Goal: Task Accomplishment & Management: Complete application form

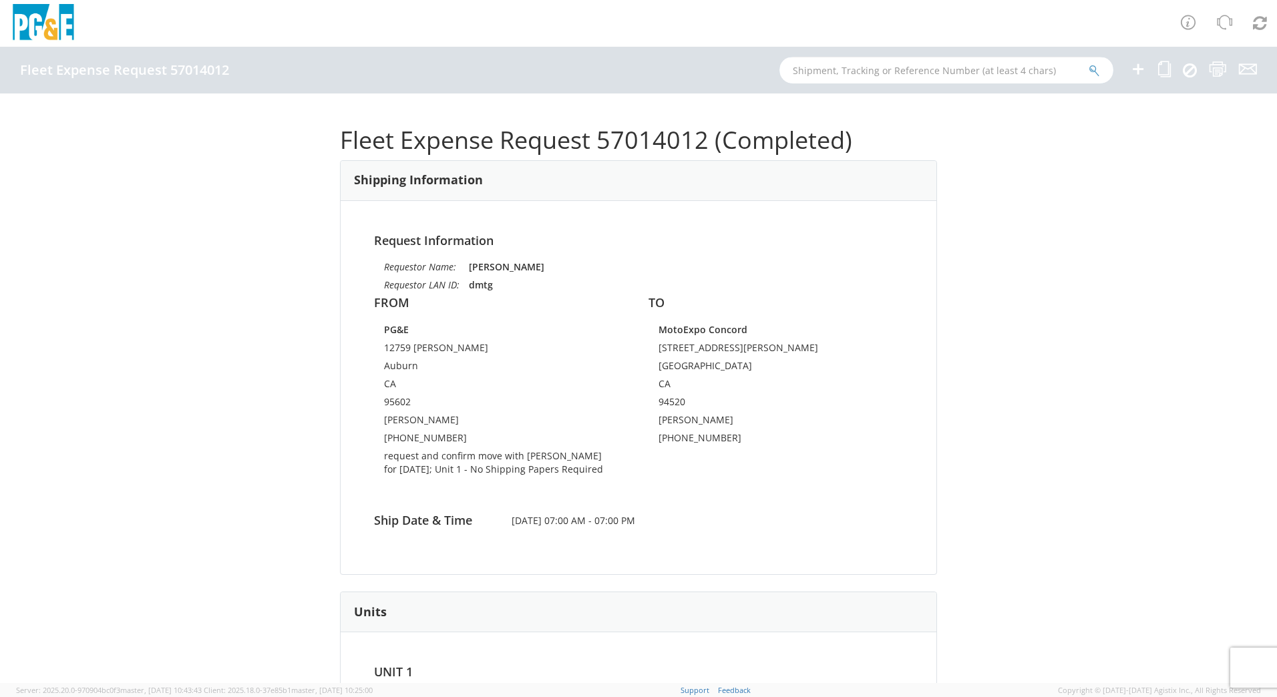
click at [870, 71] on input "text" at bounding box center [946, 70] width 334 height 27
type input "b42614"
click at [1089, 63] on button "submit" at bounding box center [1094, 71] width 11 height 16
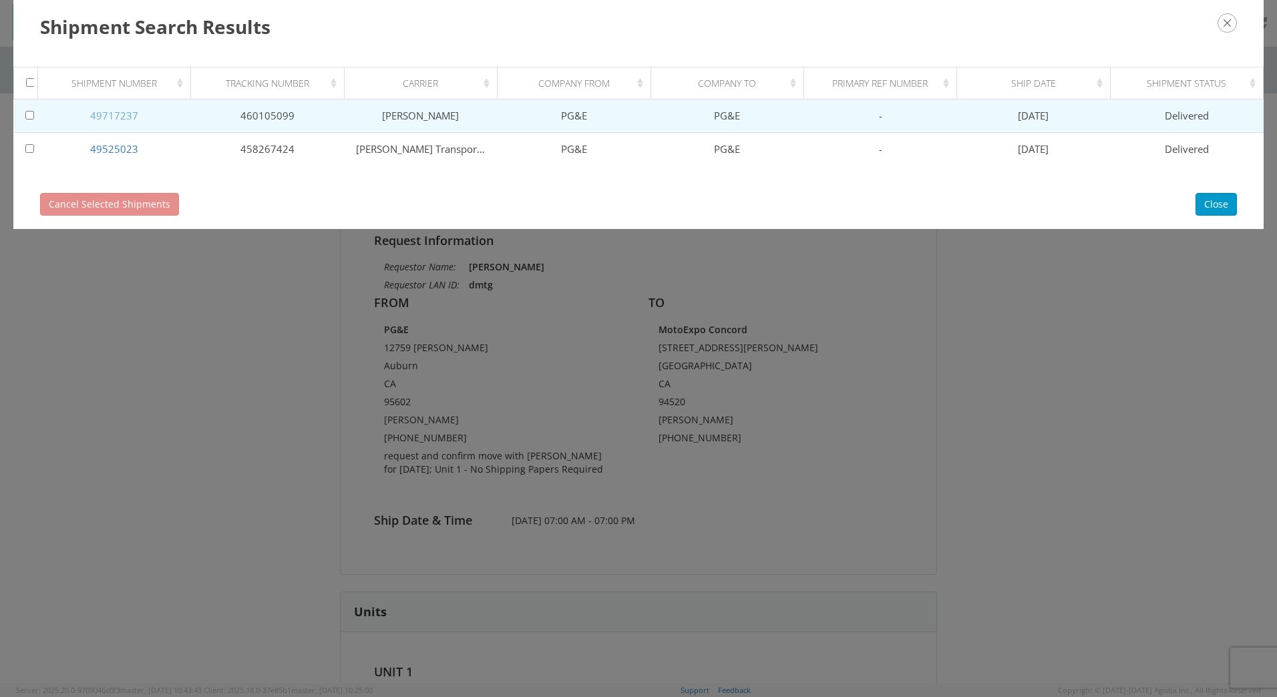
click at [120, 117] on link "49717237" at bounding box center [114, 115] width 48 height 13
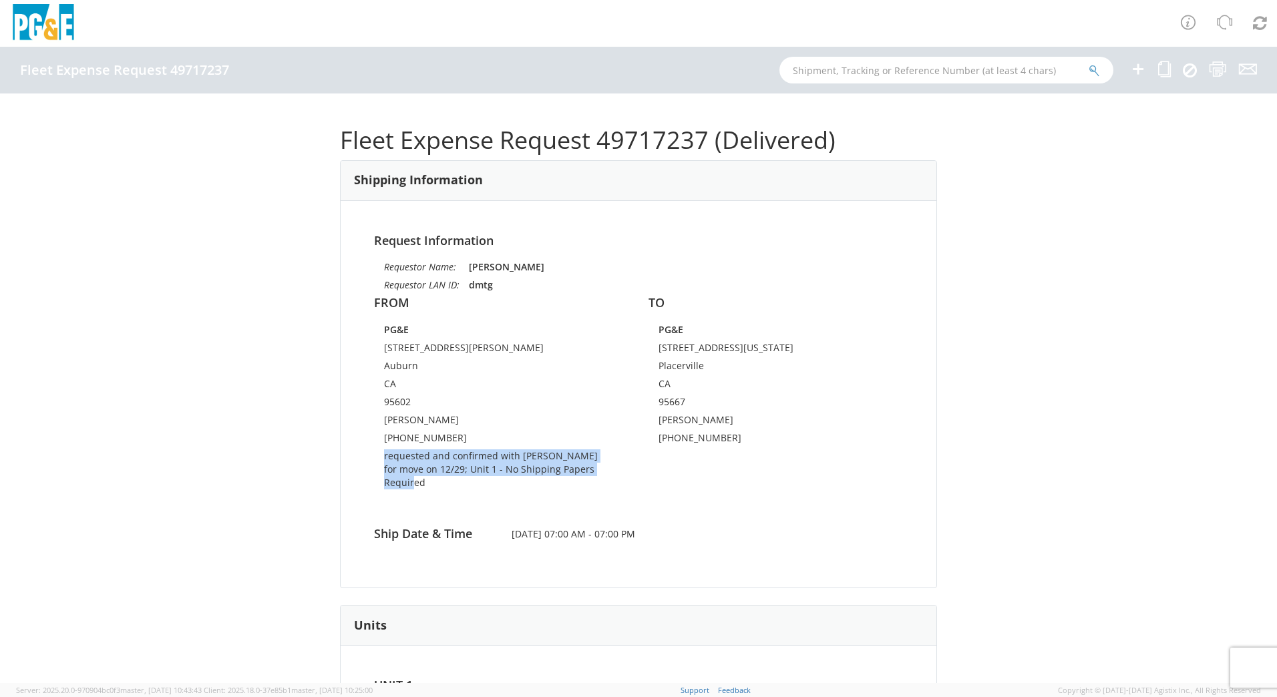
drag, startPoint x: 379, startPoint y: 459, endPoint x: 551, endPoint y: 481, distance: 173.1
click at [551, 481] on td "requested and confirmed with [PERSON_NAME] for move on 12/29; Unit 1 - No Shipp…" at bounding box center [501, 471] width 234 height 45
copy td "requested and confirmed with [PERSON_NAME] for move on 12/29; Unit 1 - No Shipp…"
click at [1169, 76] on icon at bounding box center [1164, 69] width 13 height 17
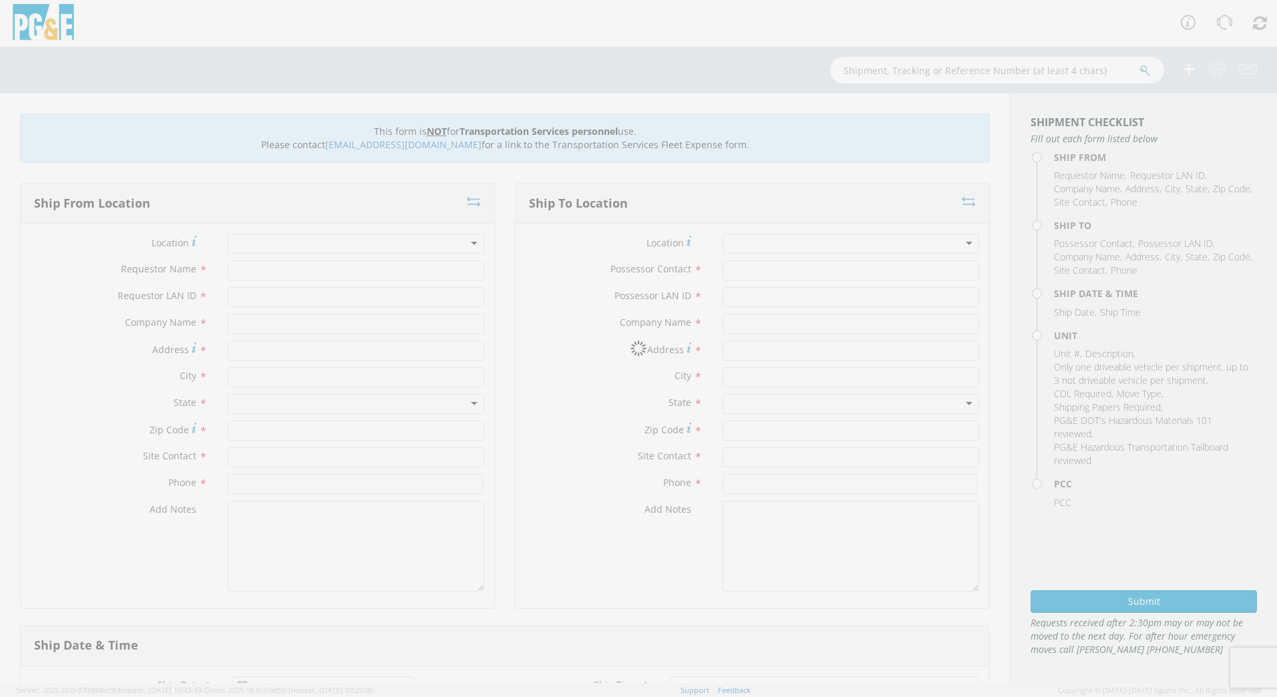
type input "[PERSON_NAME]"
type input "dmtg"
type input "PG&E"
type input "[STREET_ADDRESS][PERSON_NAME]"
type input "Auburn"
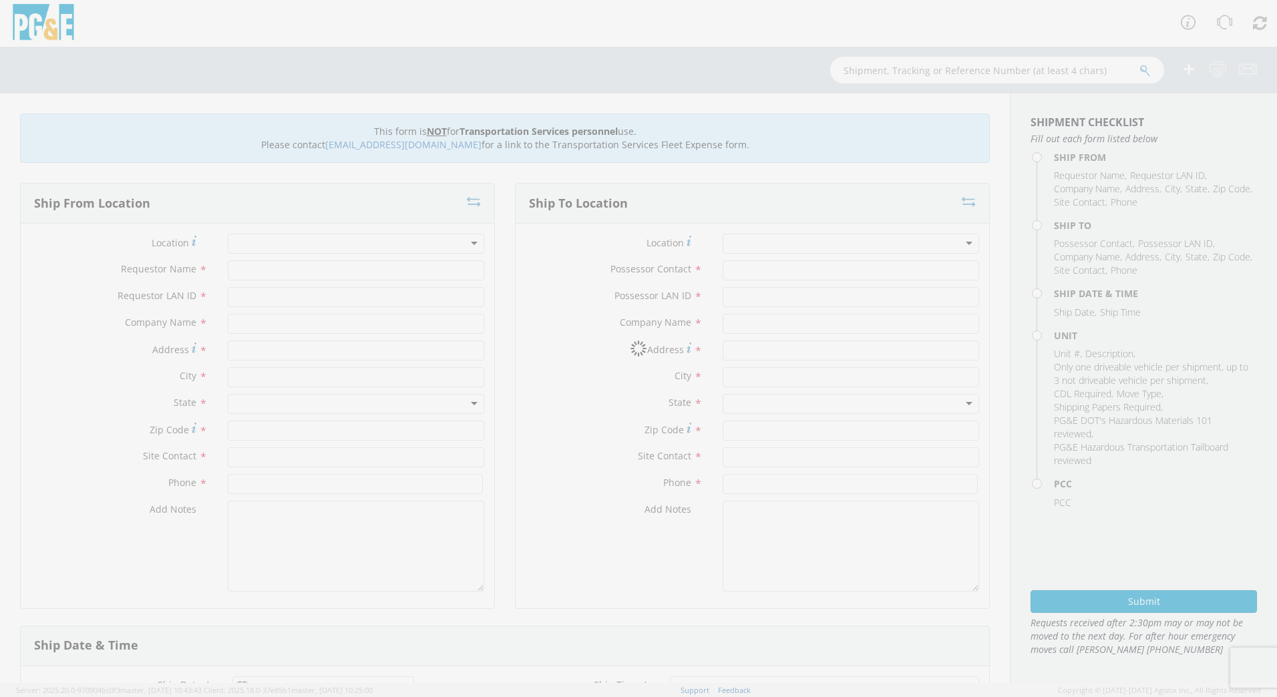
type input "95602"
type input "[PERSON_NAME]"
type input "[PHONE_NUMBER]"
type input "[PERSON_NAME]"
type input "dmtg"
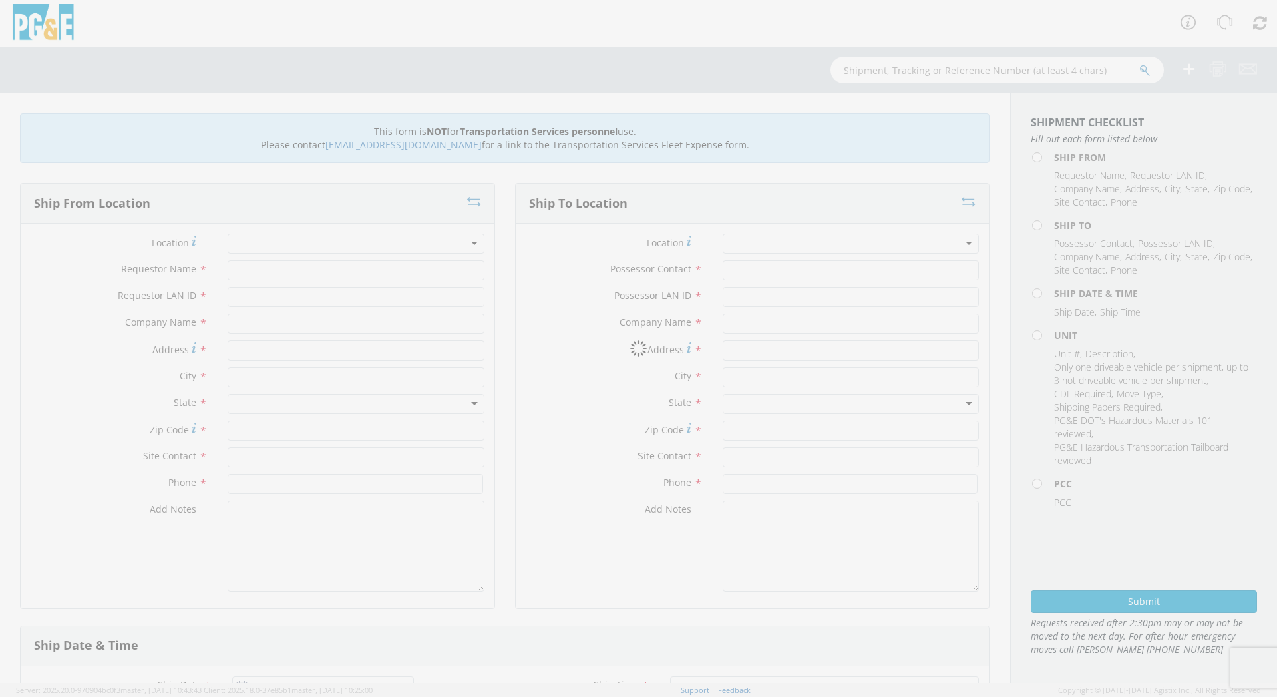
type input "PG&E"
type input "[STREET_ADDRESS][US_STATE]"
type input "Placerville"
type input "95667"
type input "[PERSON_NAME]"
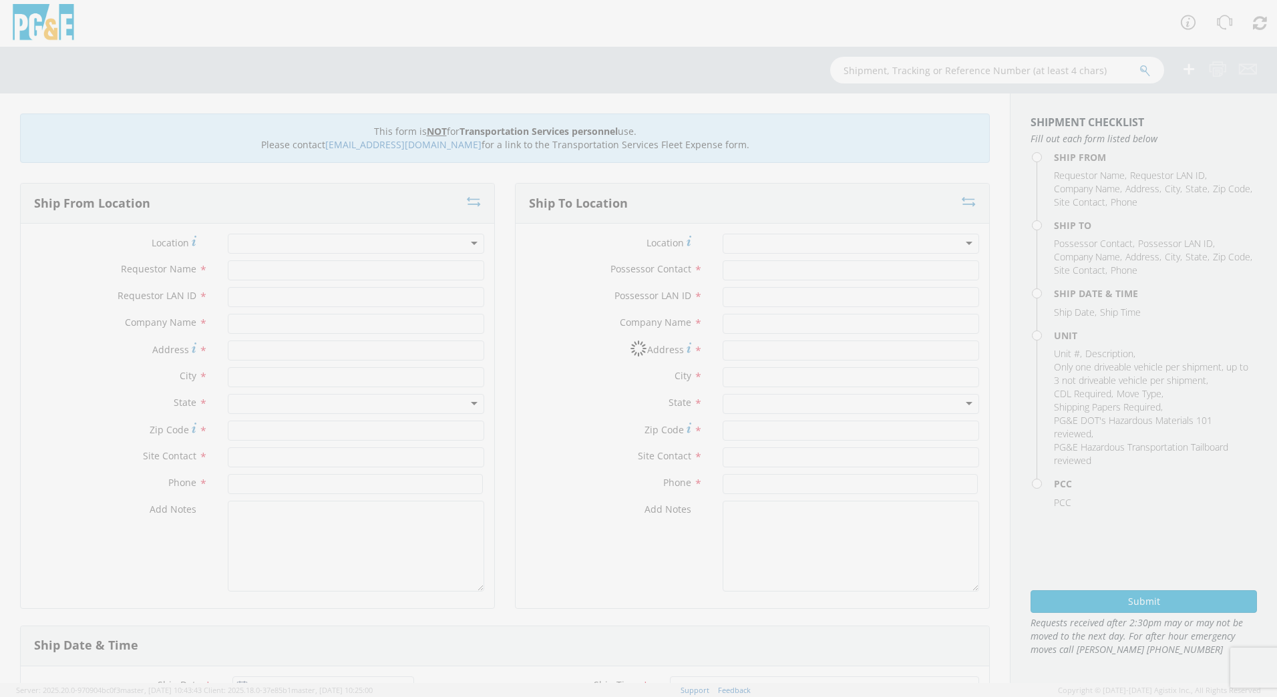
type input "[PHONE_NUMBER]"
type input "[DATE]"
type input "SNOW VEHICLE; LG"
type input "9500"
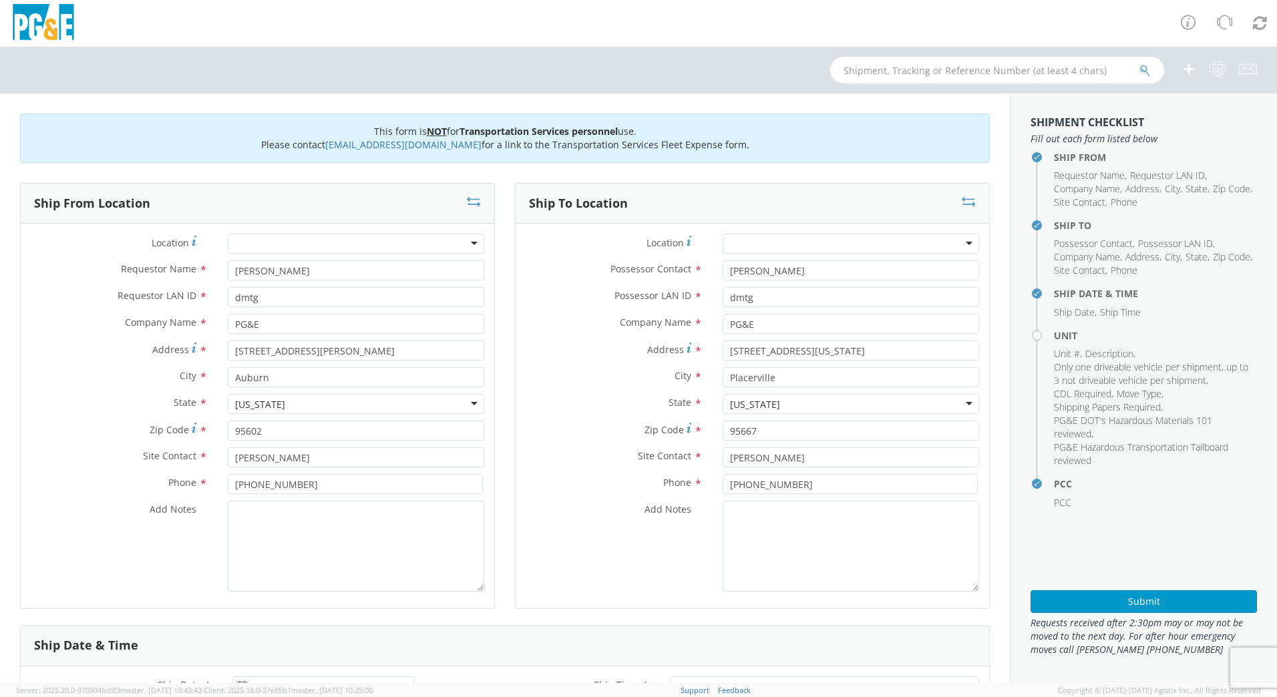
select select "12054"
select select "B42614"
click at [265, 520] on textarea "Add Notes *" at bounding box center [356, 546] width 256 height 91
paste textarea "requested and confirmed with [PERSON_NAME] for move on 12/29; Unit 1 - No Shipp…"
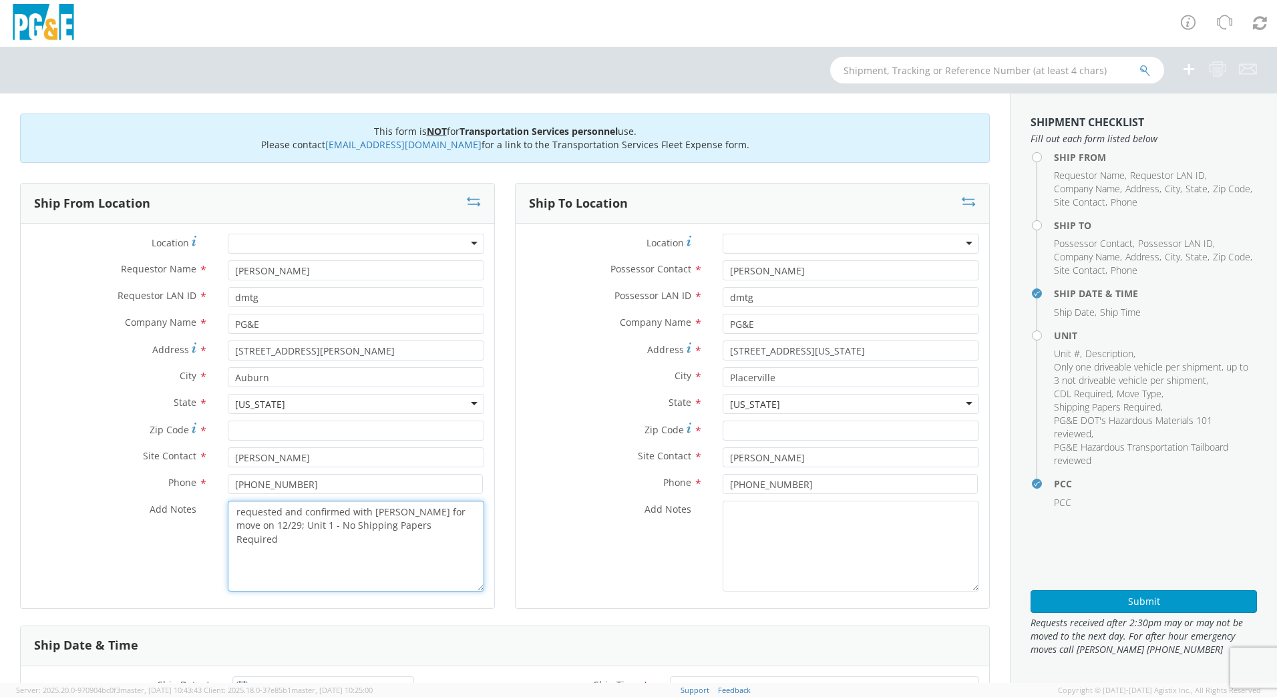
click at [234, 513] on textarea "requested and confirmed with [PERSON_NAME] for move on 12/29; Unit 1 - No Shipp…" at bounding box center [356, 546] width 256 height 91
type textarea "requested and confirmed with [PERSON_NAME] for move on 12/29; Unit 1 - No Shipp…"
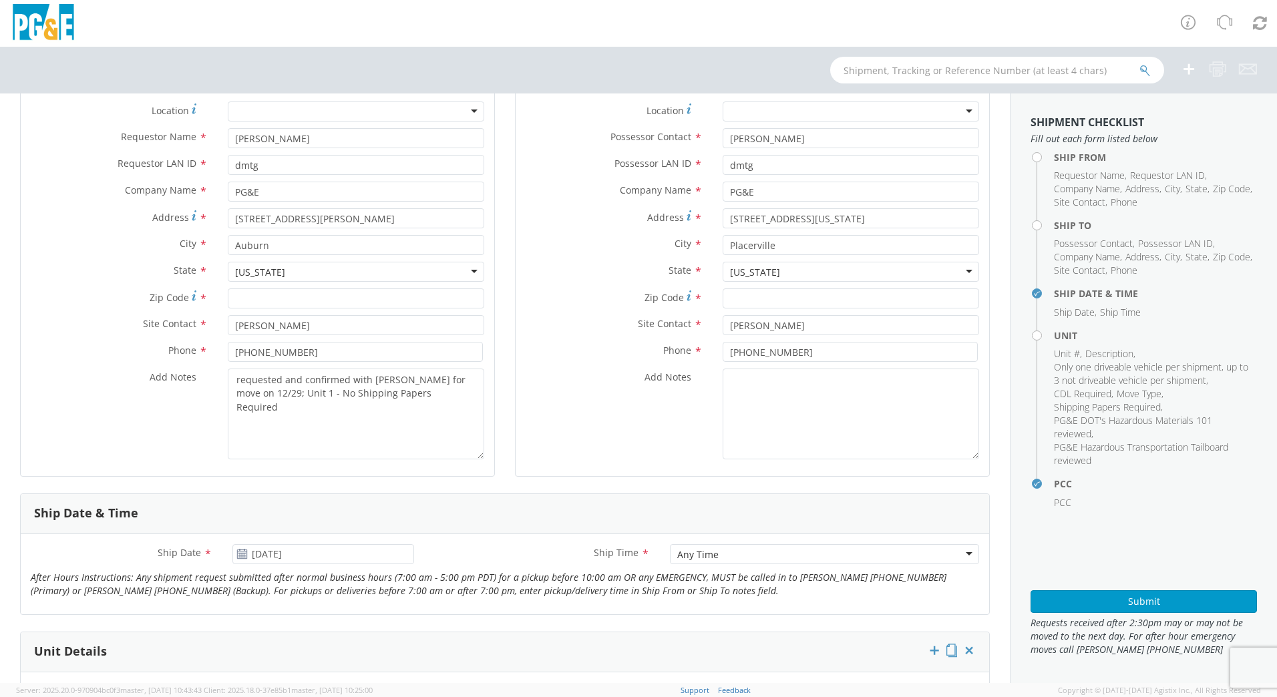
scroll to position [134, 0]
click at [316, 561] on input "[DATE]" at bounding box center [323, 553] width 182 height 20
drag, startPoint x: 394, startPoint y: 300, endPoint x: 408, endPoint y: 301, distance: 14.0
click at [394, 301] on input "Zip Code *" at bounding box center [356, 297] width 256 height 20
type input "95602"
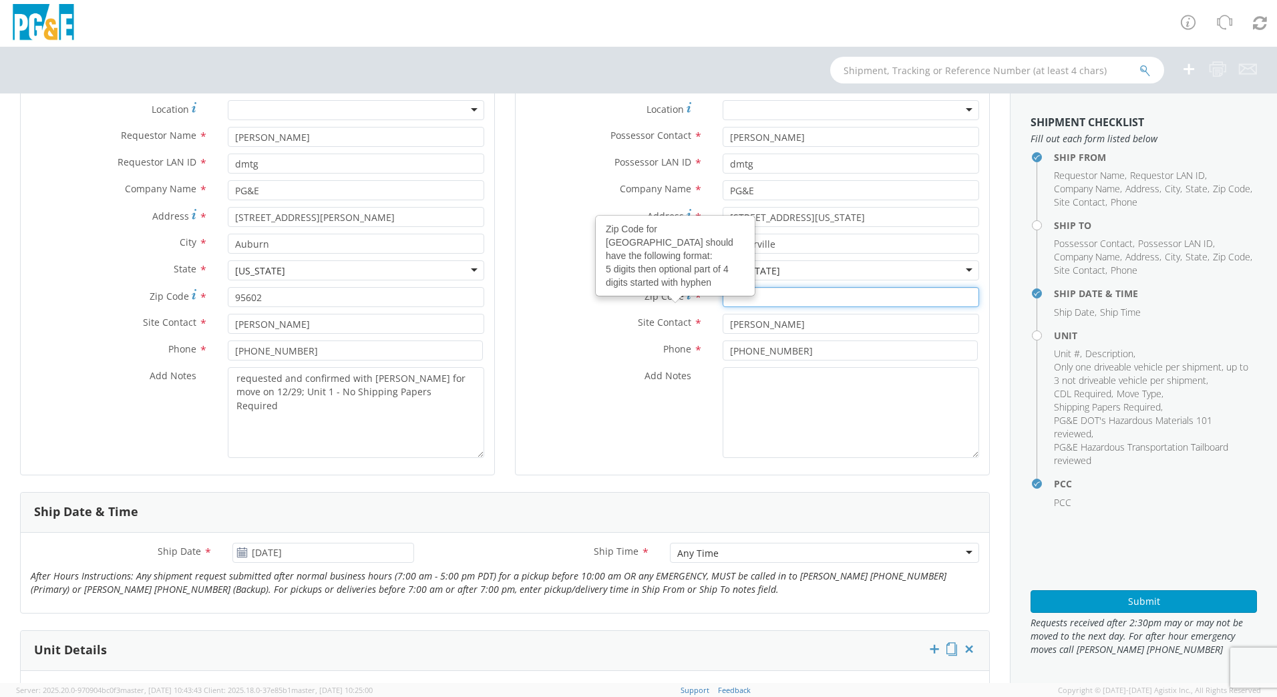
click at [765, 299] on input "Zip Code Zip Code for [GEOGRAPHIC_DATA] should have the following format: 5 dig…" at bounding box center [851, 297] width 256 height 20
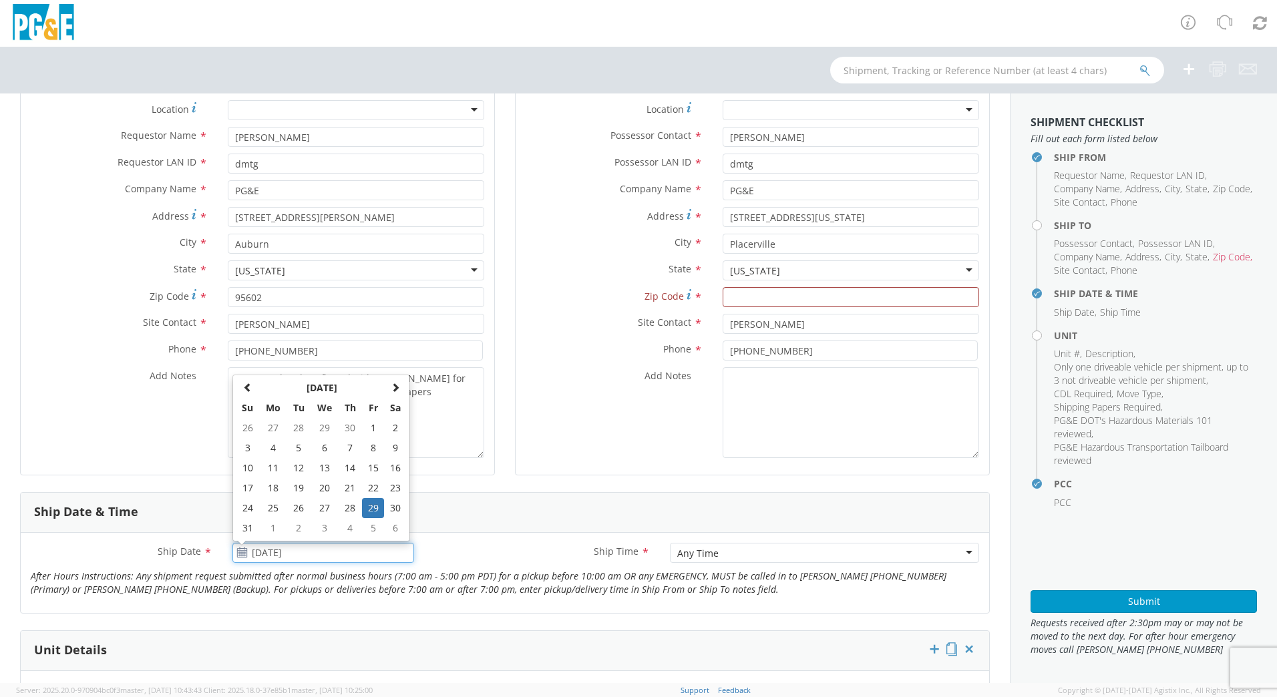
click at [317, 554] on input "[DATE]" at bounding box center [323, 553] width 182 height 20
click at [505, 462] on div "Ship To Location Location * (OBSOLETE) [GEOGRAPHIC_DATA] SC - GC TRAILER (OBSOL…" at bounding box center [752, 270] width 495 height 443
click at [335, 553] on input "[DATE]" at bounding box center [323, 553] width 182 height 20
type input "1"
click at [369, 508] on td "29" at bounding box center [373, 508] width 23 height 20
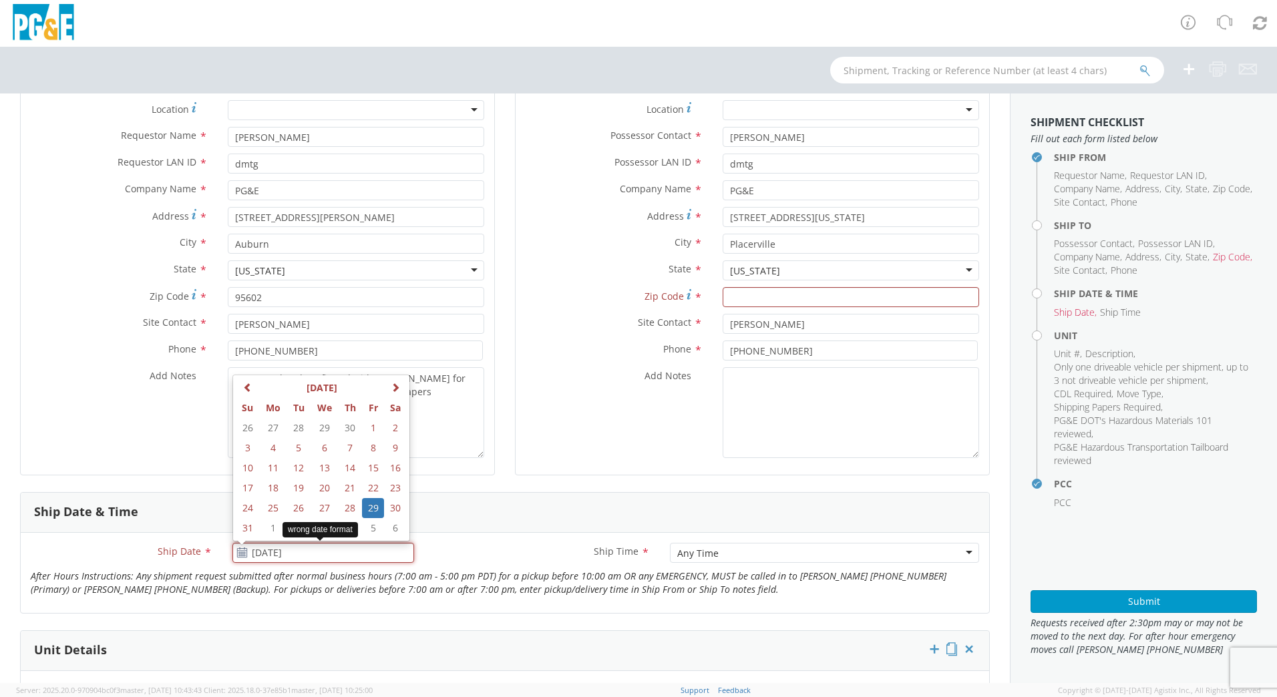
click at [307, 548] on input "[DATE]" at bounding box center [323, 553] width 182 height 20
type input "1"
click at [323, 546] on input "[DATE]" at bounding box center [323, 553] width 182 height 20
type input "[DATE]"
click at [468, 554] on label "Ship Time *" at bounding box center [541, 551] width 235 height 17
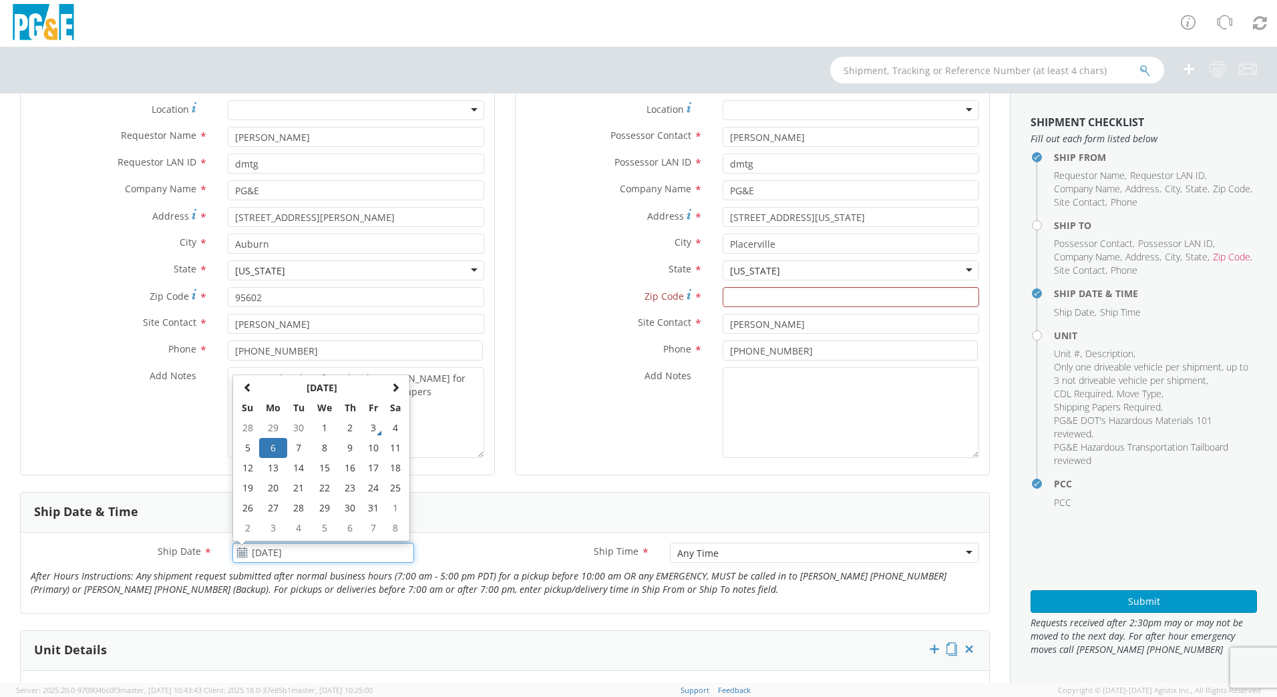
click at [355, 550] on input "[DATE]" at bounding box center [323, 553] width 182 height 20
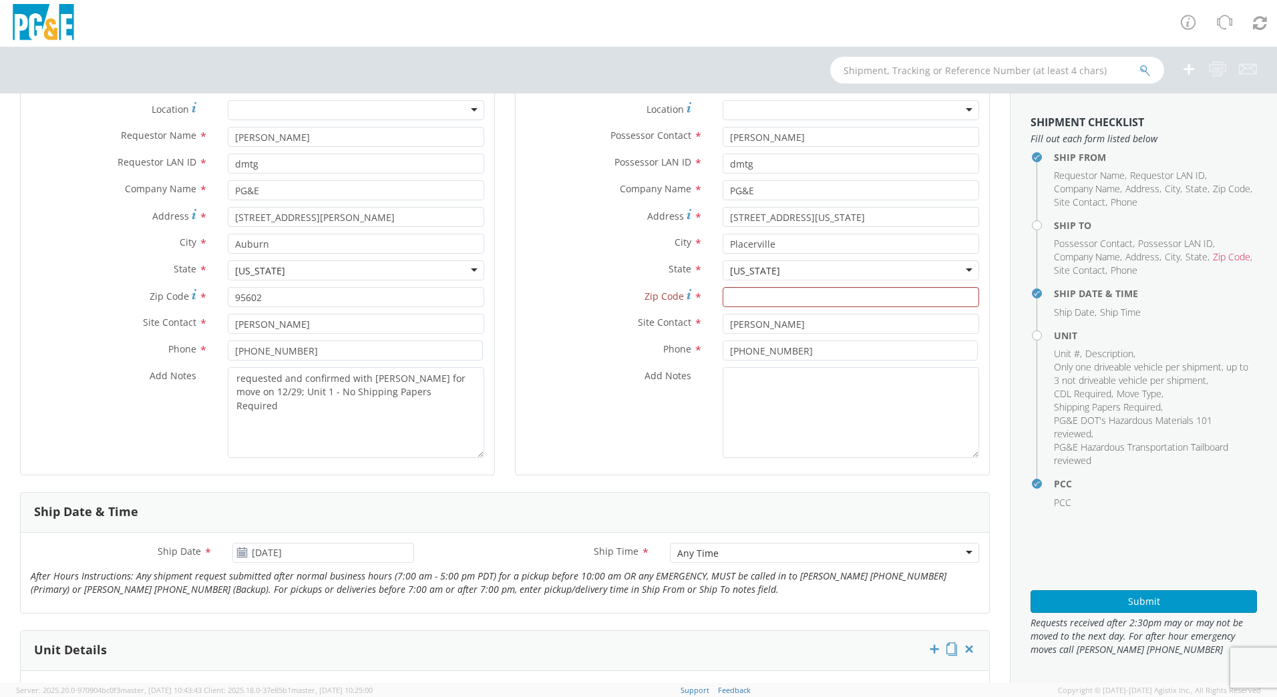
click at [531, 551] on label "Ship Time *" at bounding box center [541, 551] width 235 height 17
click at [273, 389] on textarea "requested and confirmed with [PERSON_NAME] for move on 12/29; Unit 1 - No Shipp…" at bounding box center [356, 412] width 256 height 91
drag, startPoint x: 276, startPoint y: 393, endPoint x: 438, endPoint y: 390, distance: 162.3
click at [438, 390] on textarea "requested and confirmed with [PERSON_NAME] for move on 10/6; Unit 1 - No Shippi…" at bounding box center [356, 412] width 256 height 91
type textarea "requested and confirmed with [PERSON_NAME] for move on 10/6;"
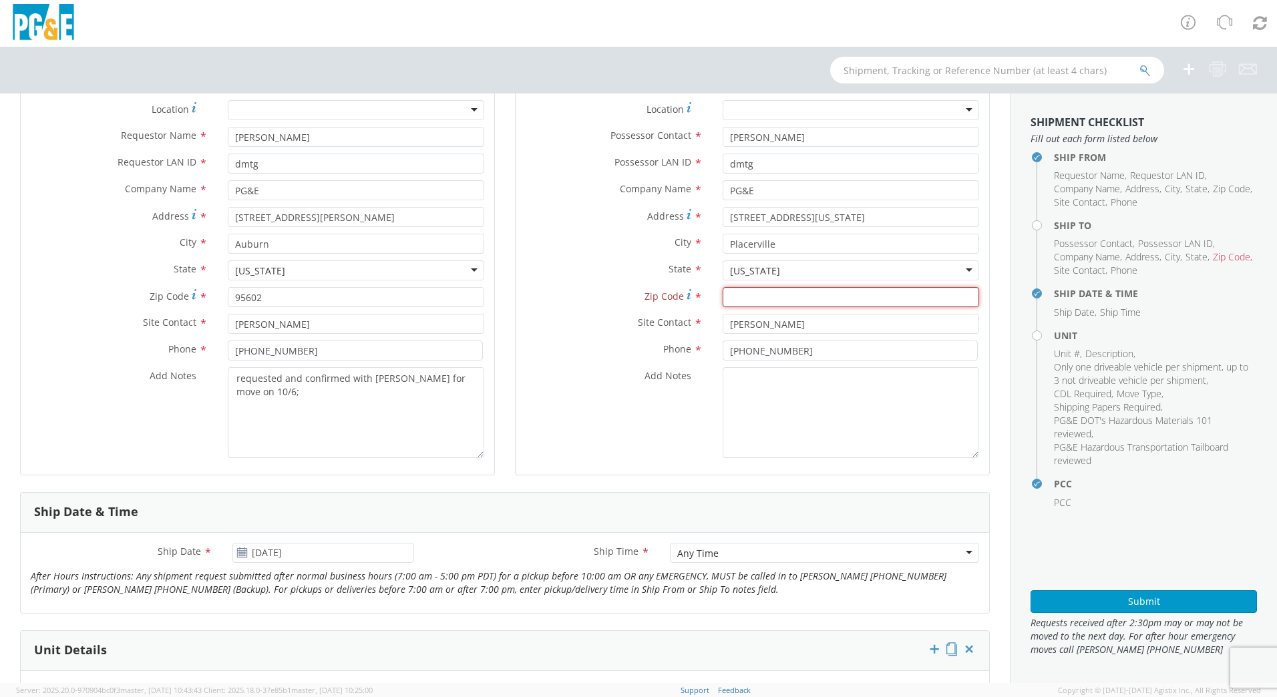
click at [802, 289] on input "Zip Code *" at bounding box center [851, 297] width 256 height 20
type input "95667"
click at [582, 516] on div "Ship Date & Time" at bounding box center [505, 513] width 968 height 40
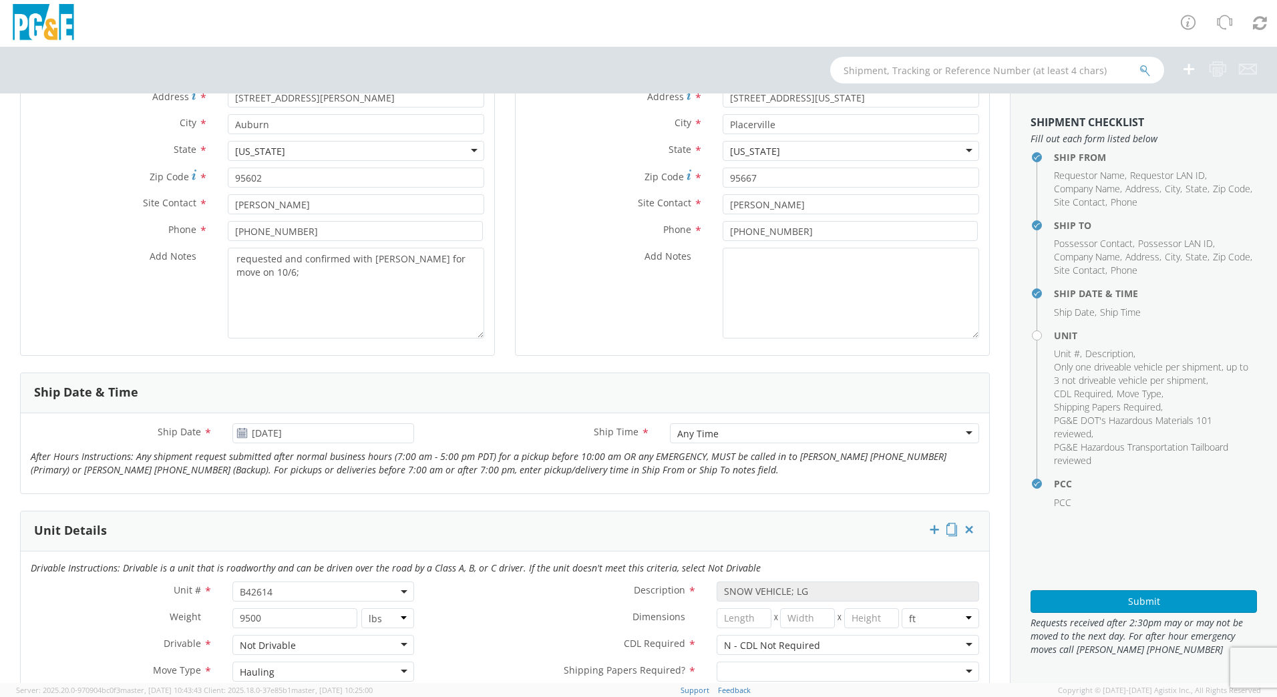
scroll to position [334, 0]
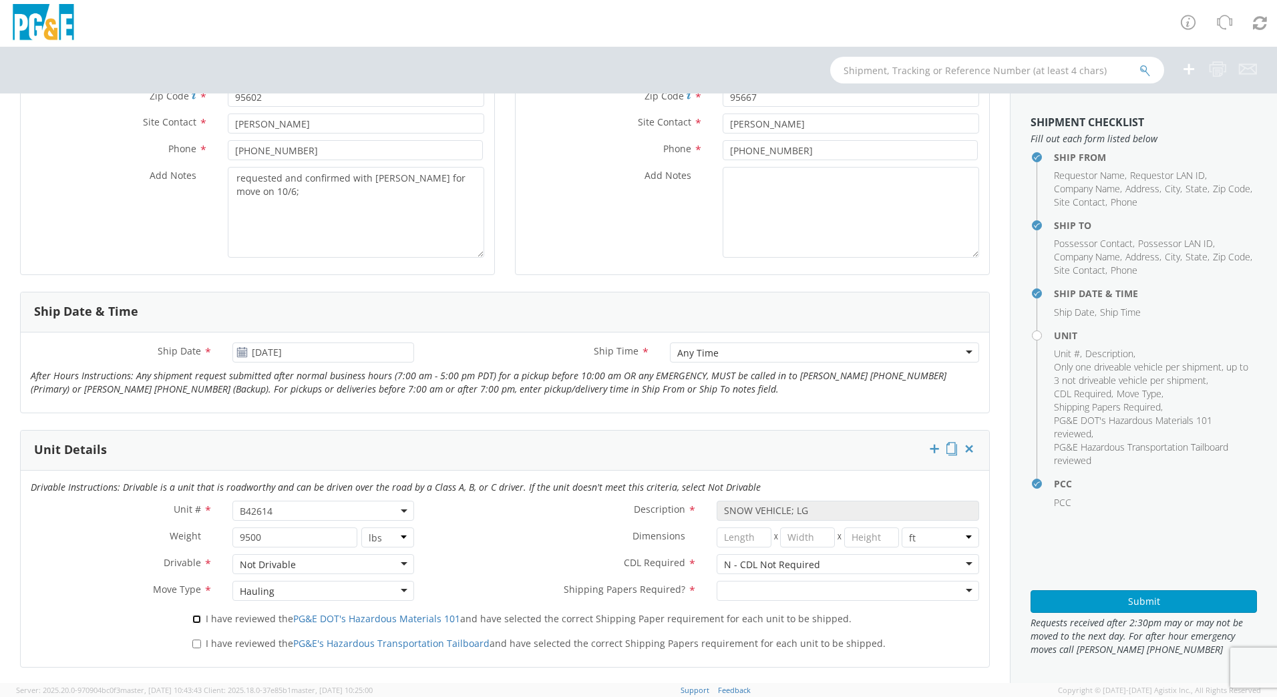
click at [192, 623] on input "I have reviewed the PG&E DOT's Hazardous Materials 101 and have selected the co…" at bounding box center [196, 619] width 9 height 9
checkbox input "true"
click at [192, 644] on input "I have reviewed the PG&E's Hazardous Transportation Tailboard and have selected…" at bounding box center [196, 644] width 9 height 9
checkbox input "true"
click at [739, 593] on div at bounding box center [848, 591] width 262 height 20
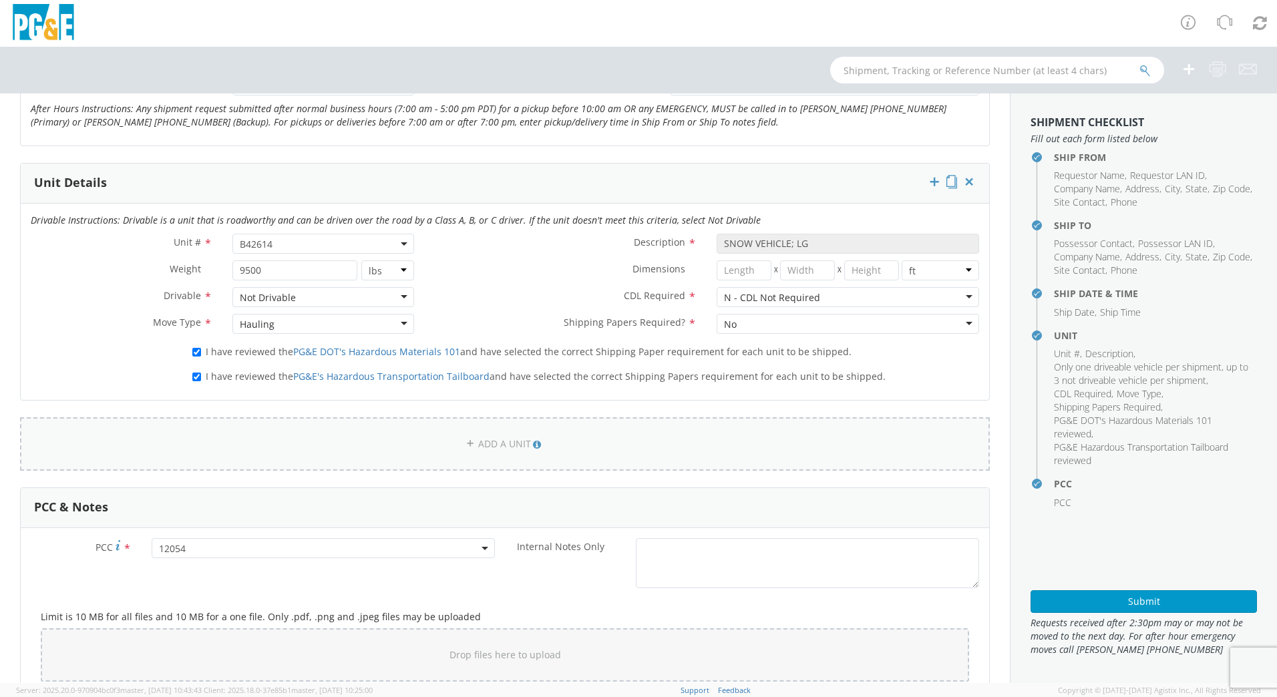
scroll to position [801, 0]
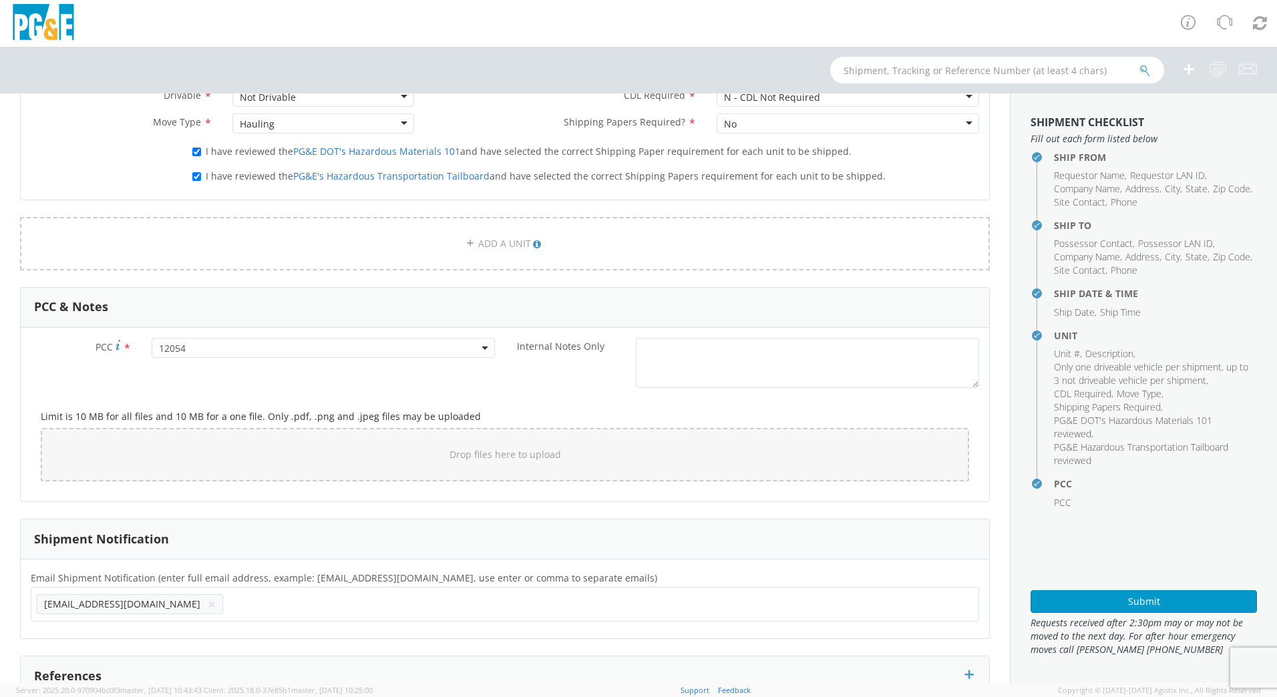
click at [169, 601] on ul "[EMAIL_ADDRESS][DOMAIN_NAME] ×" at bounding box center [505, 604] width 936 height 23
type input "[EMAIL_ADDRESS][DOMAIN_NAME]"
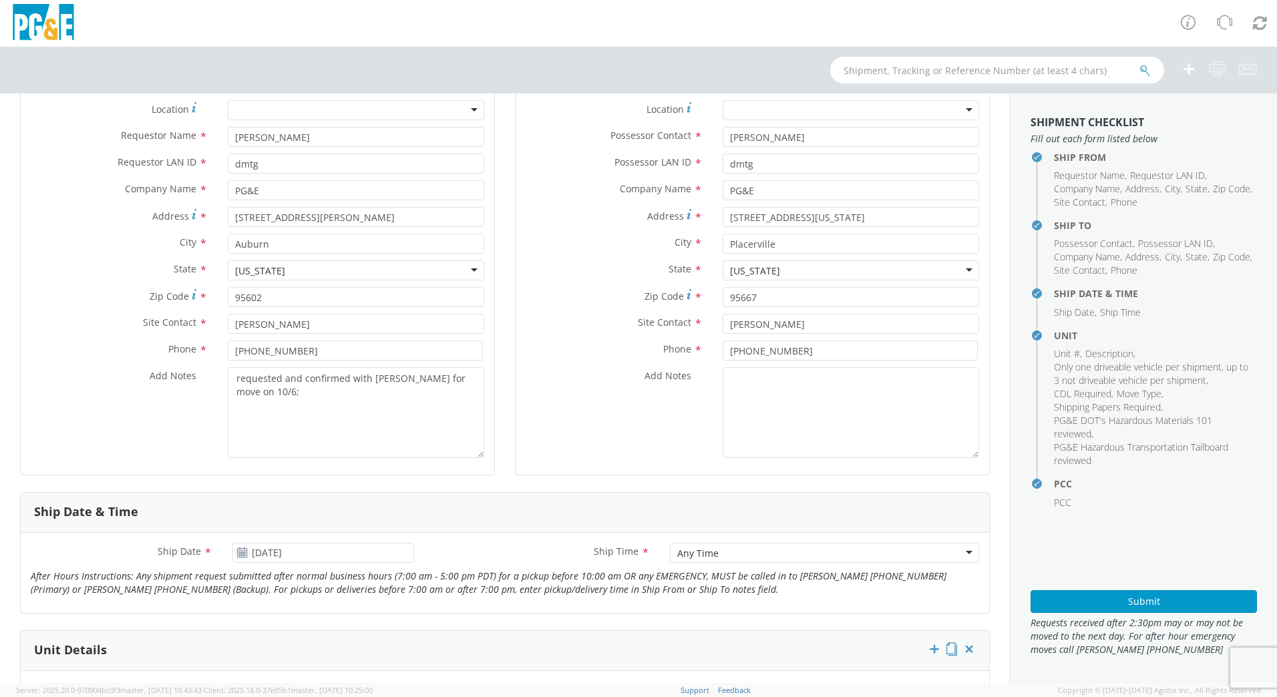
scroll to position [67, 0]
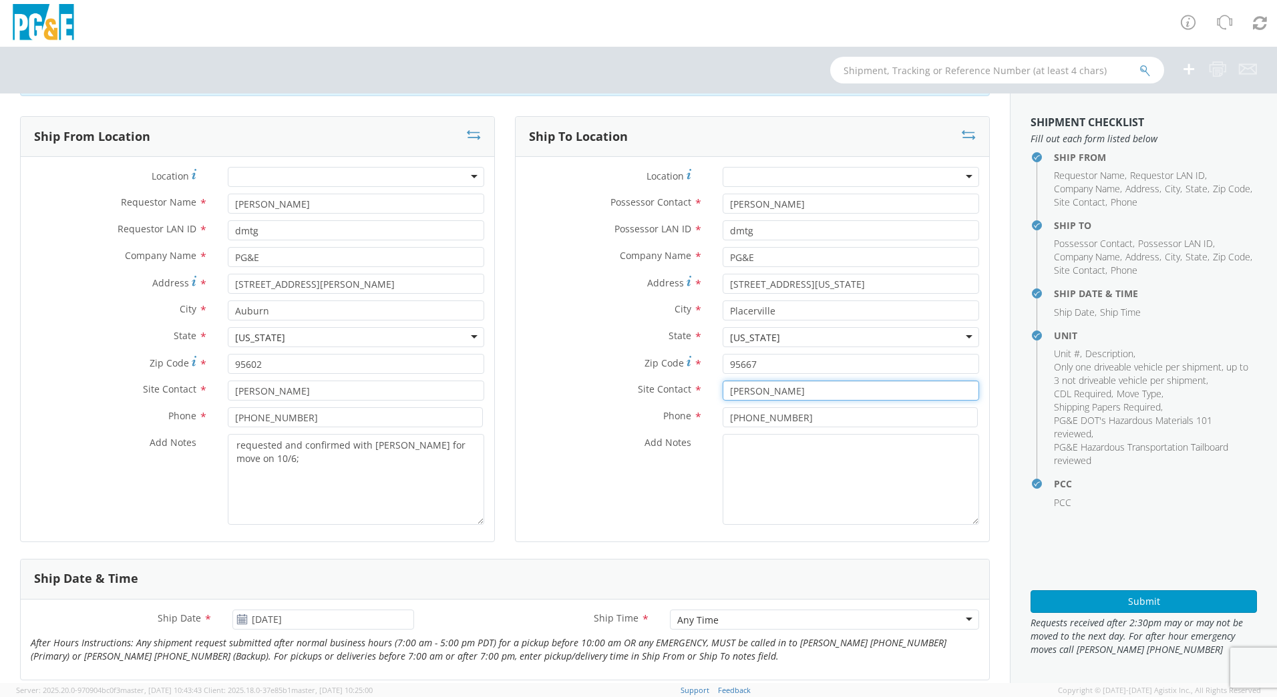
drag, startPoint x: 799, startPoint y: 391, endPoint x: 649, endPoint y: 401, distance: 150.7
click at [649, 401] on div "Site Contact * [PERSON_NAME]" at bounding box center [753, 394] width 474 height 27
type input "[PERSON_NAME]"
click at [726, 419] on input "[PHONE_NUMBER]" at bounding box center [850, 417] width 255 height 20
drag, startPoint x: 777, startPoint y: 421, endPoint x: 539, endPoint y: 412, distance: 238.6
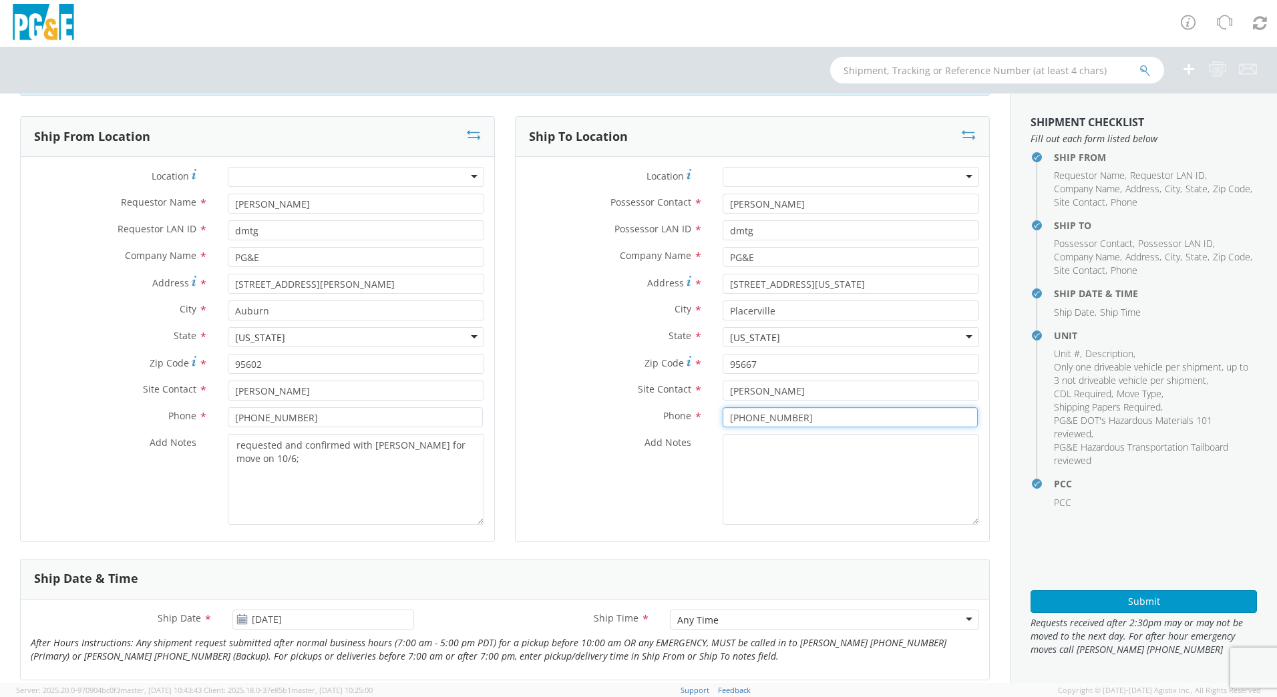
click at [539, 412] on div "Phone * [PHONE_NUMBER]" at bounding box center [753, 417] width 474 height 20
type input "[PHONE_NUMBER]"
click at [594, 532] on div "Location * (OBSOLETE) [PERSON_NAME] SC - GC TRAILER (OBSOLETE) [GEOGRAPHIC_DATA…" at bounding box center [753, 349] width 474 height 385
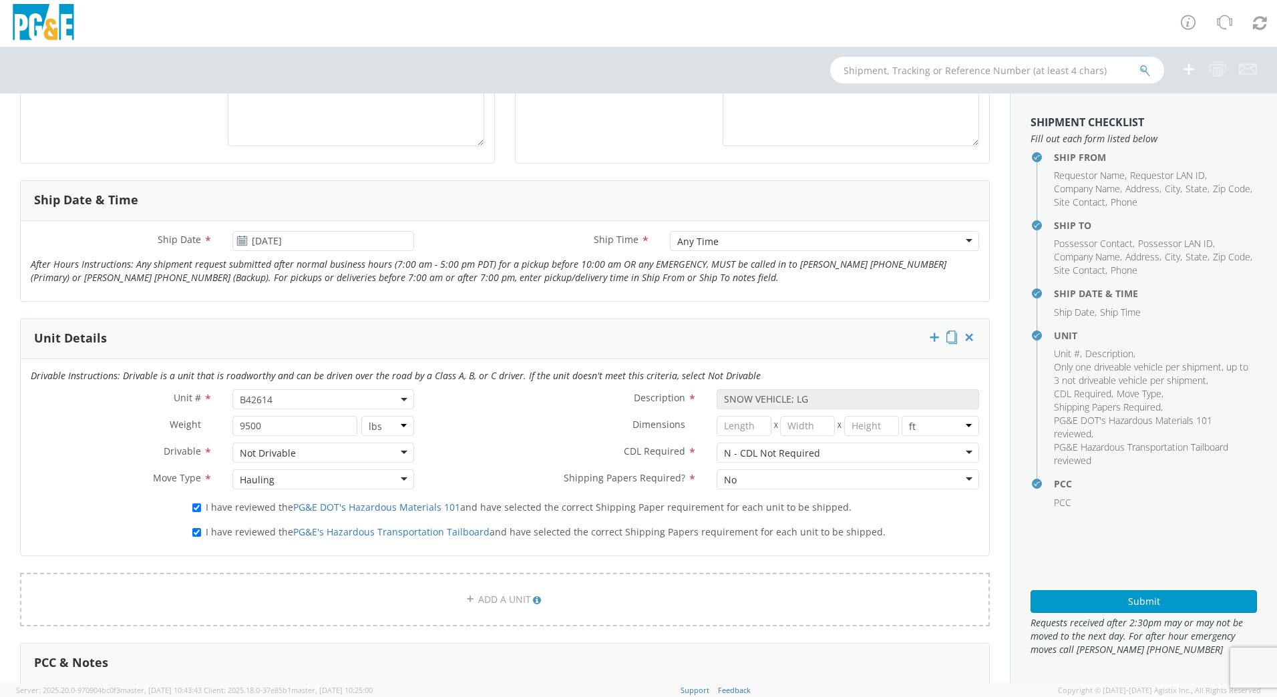
scroll to position [371, 0]
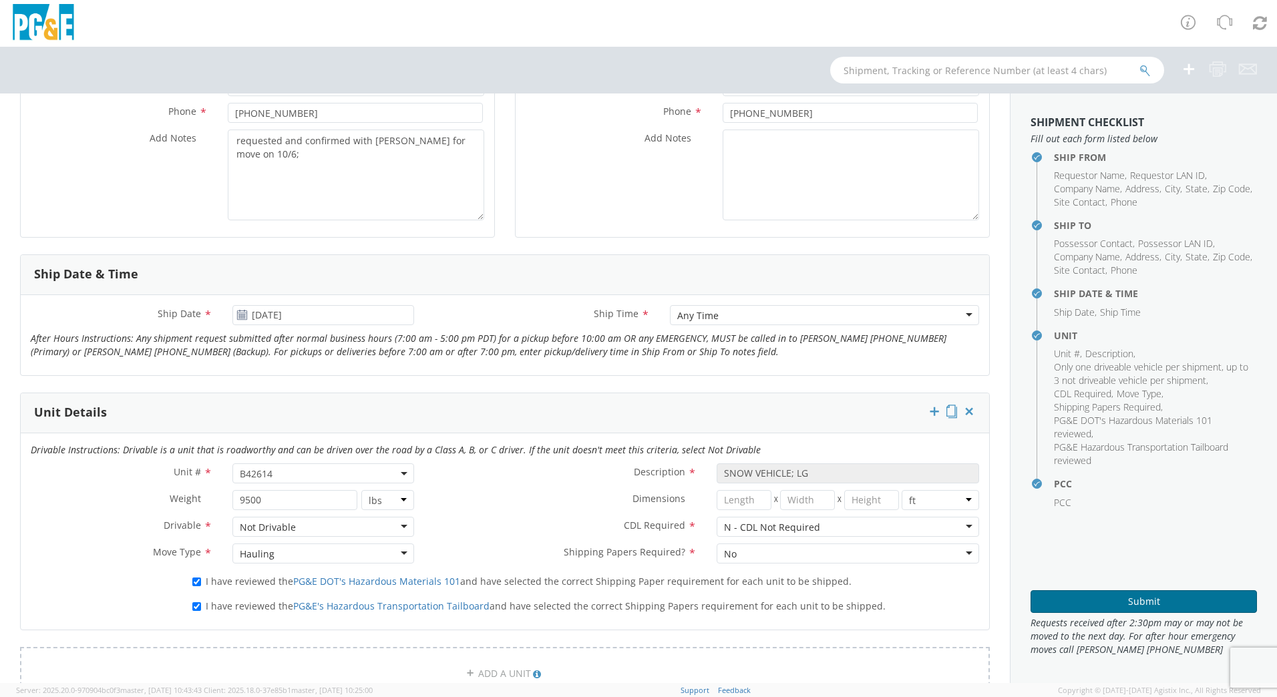
click at [1097, 603] on button "Submit" at bounding box center [1144, 601] width 226 height 23
